Goal: Navigation & Orientation: Find specific page/section

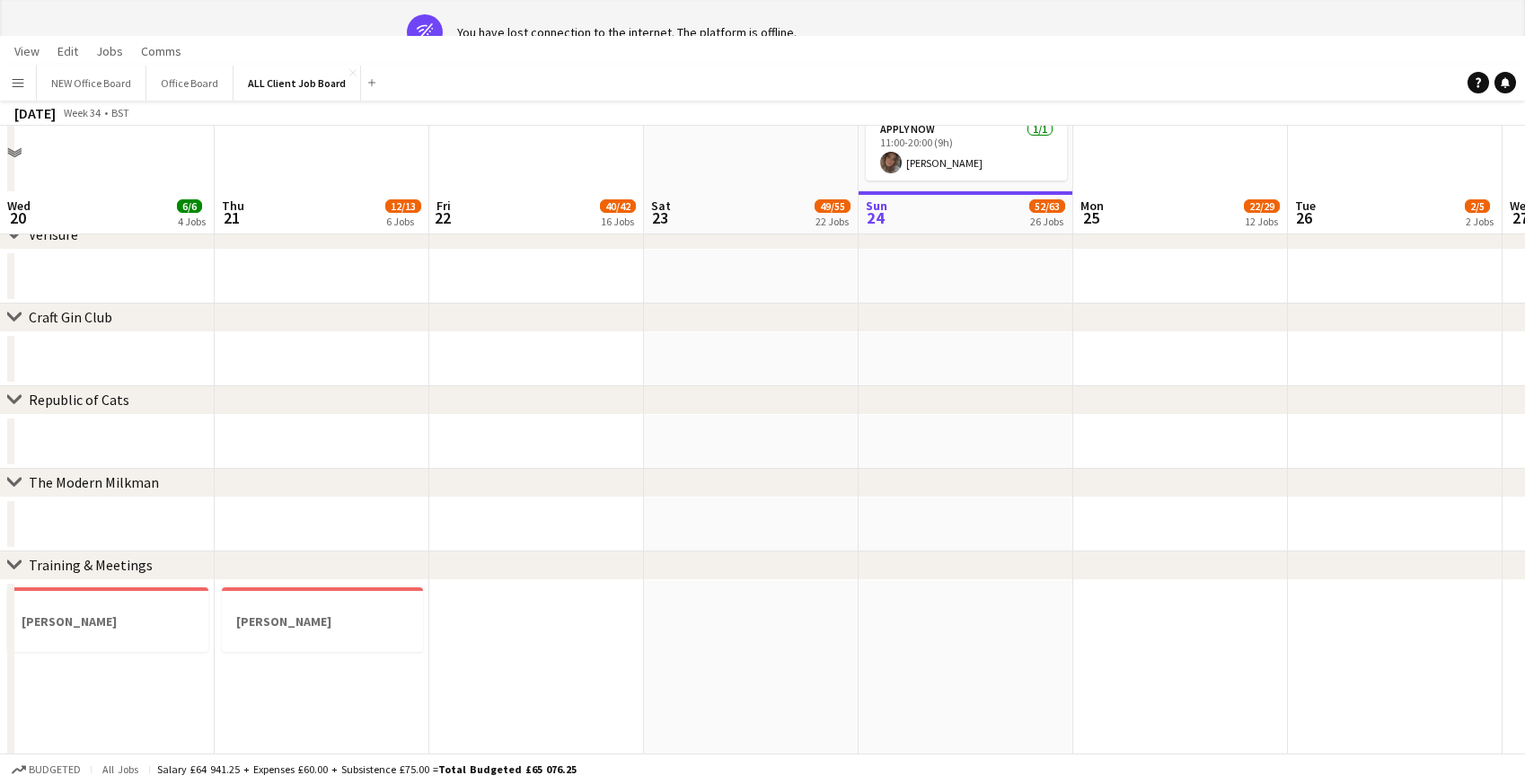
scroll to position [0, 396]
